Goal: Task Accomplishment & Management: Manage account settings

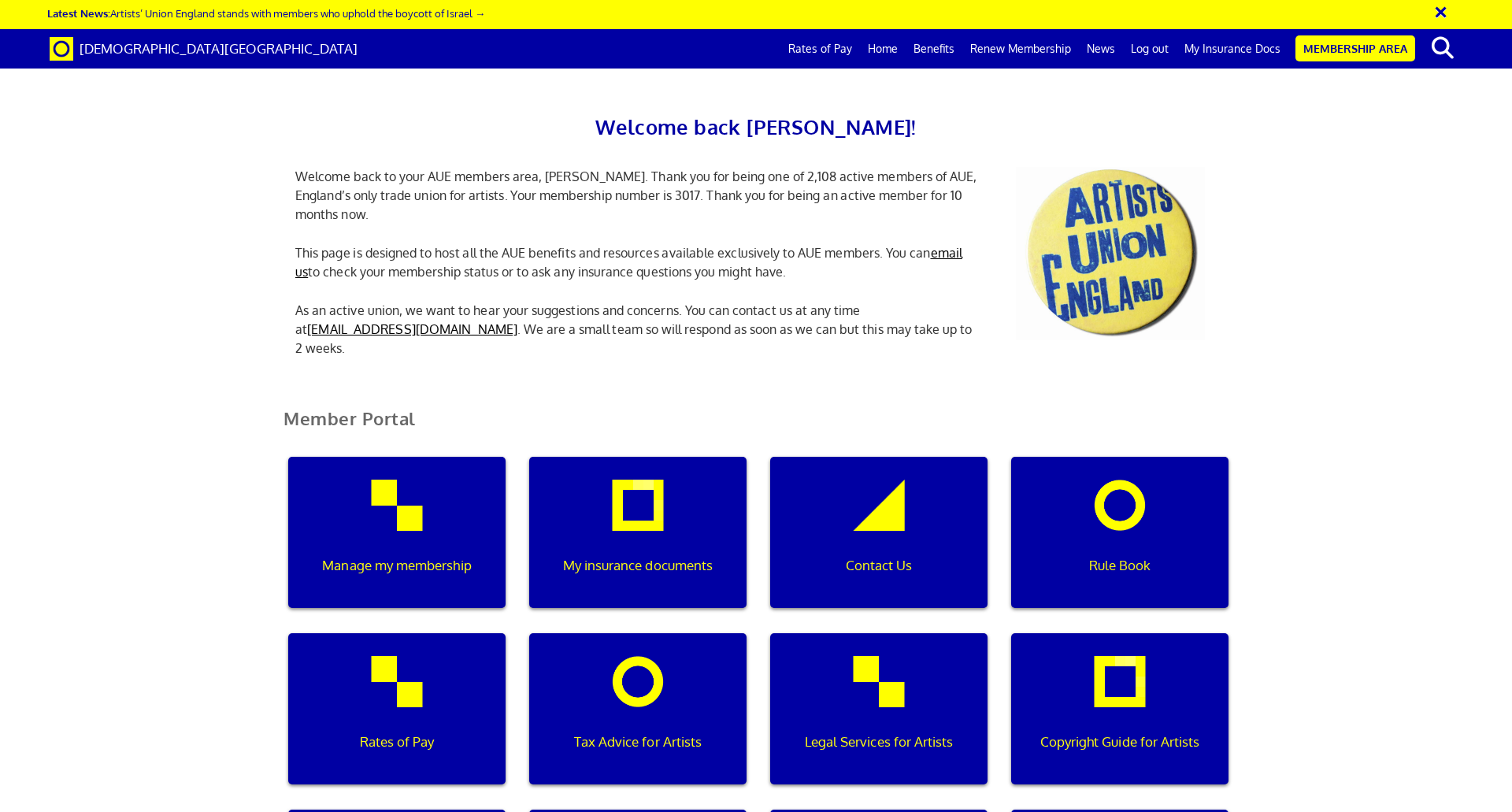
scroll to position [0, 5]
click at [425, 511] on div "Manage my membership" at bounding box center [397, 532] width 217 height 151
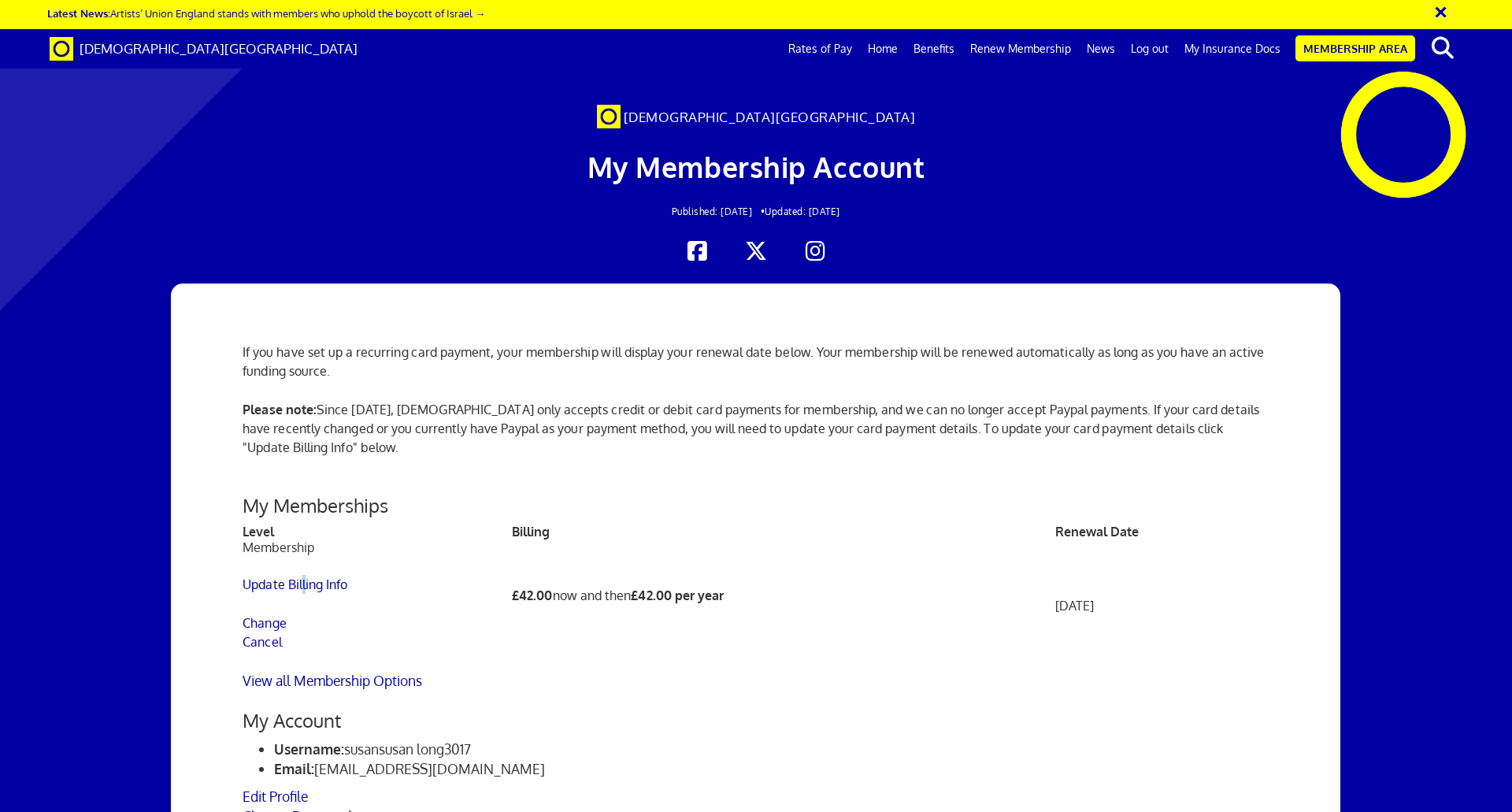
click at [305, 574] on td "Membership Update Billing Info Change Cancel" at bounding box center [377, 605] width 269 height 132
click at [301, 583] on link "Update Billing Info" at bounding box center [295, 584] width 105 height 16
click at [327, 582] on link "Update Billing Info" at bounding box center [295, 584] width 105 height 16
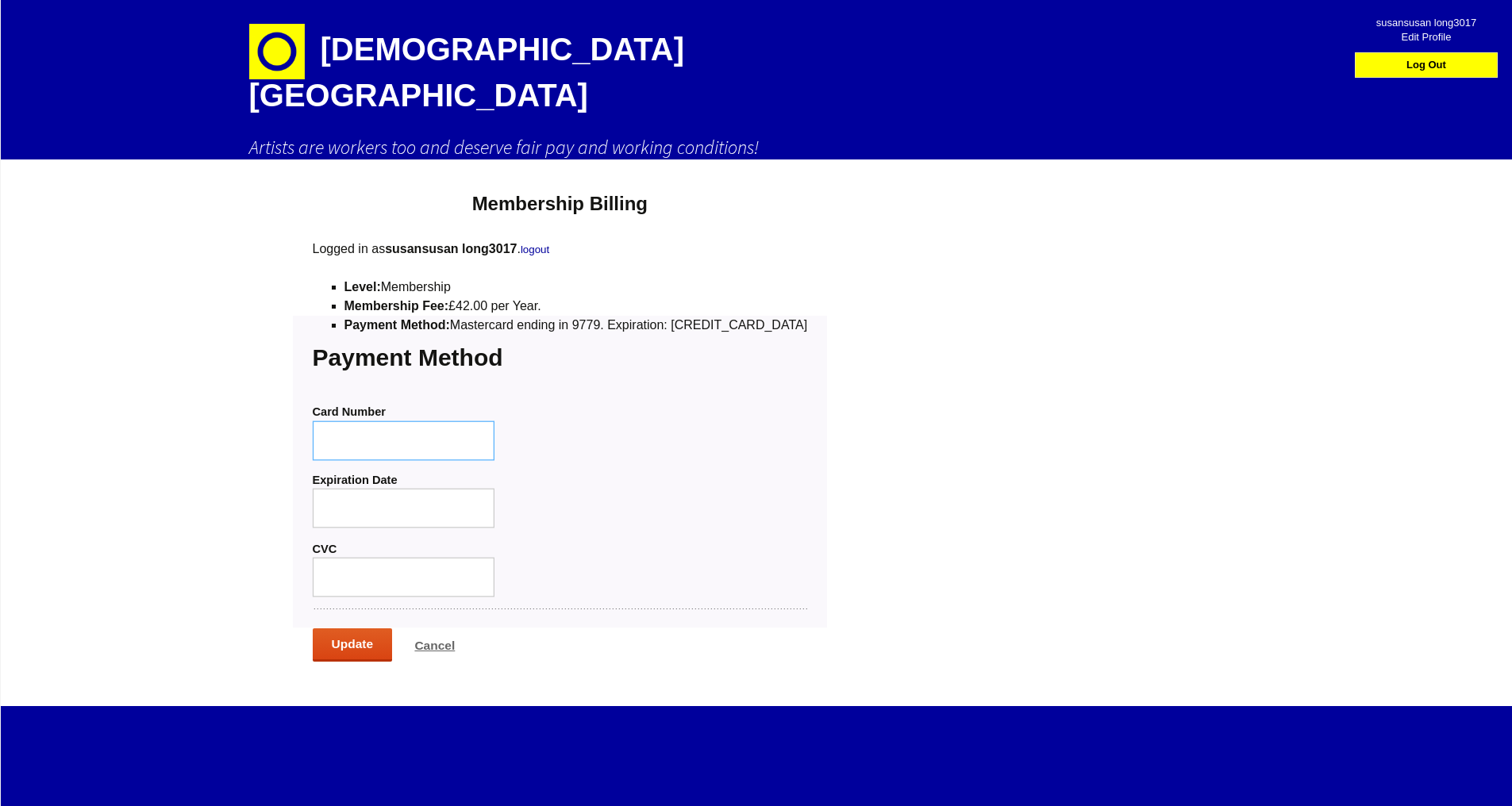
click at [435, 420] on div at bounding box center [403, 440] width 183 height 39
click at [408, 420] on div at bounding box center [403, 440] width 183 height 39
click at [421, 630] on input "Cancel" at bounding box center [434, 646] width 78 height 31
click at [432, 630] on input "Cancel" at bounding box center [434, 646] width 78 height 31
